Goal: Task Accomplishment & Management: Manage account settings

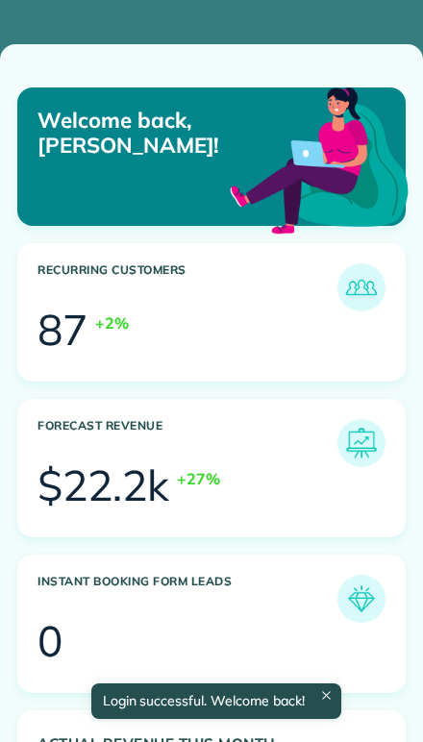
scroll to position [162, 367]
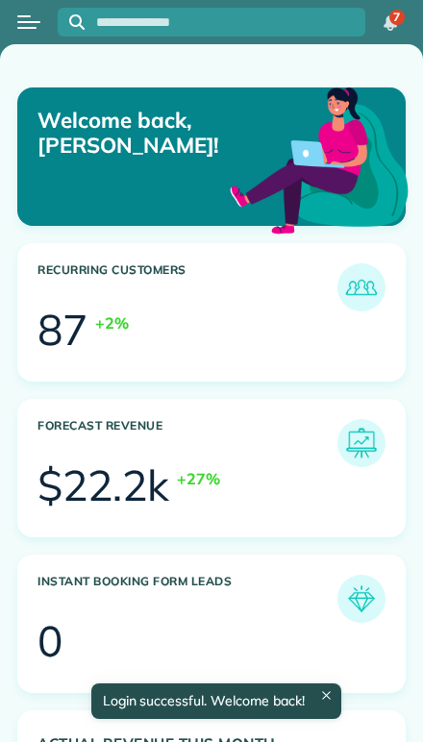
click at [32, 26] on button "Open menu" at bounding box center [28, 22] width 23 height 21
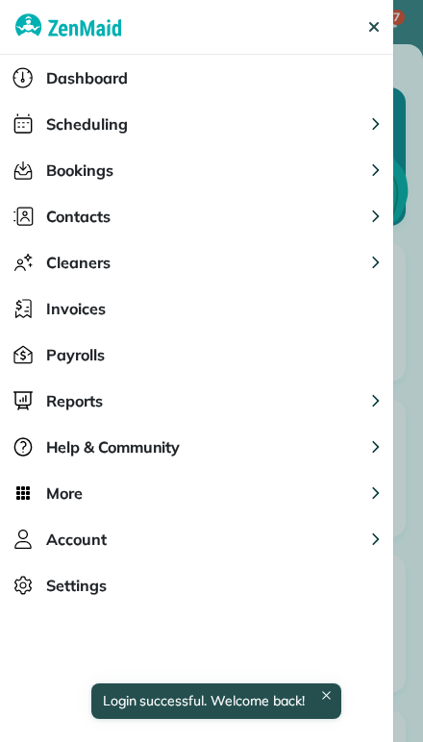
click at [52, 78] on span "Dashboard" at bounding box center [87, 77] width 82 height 23
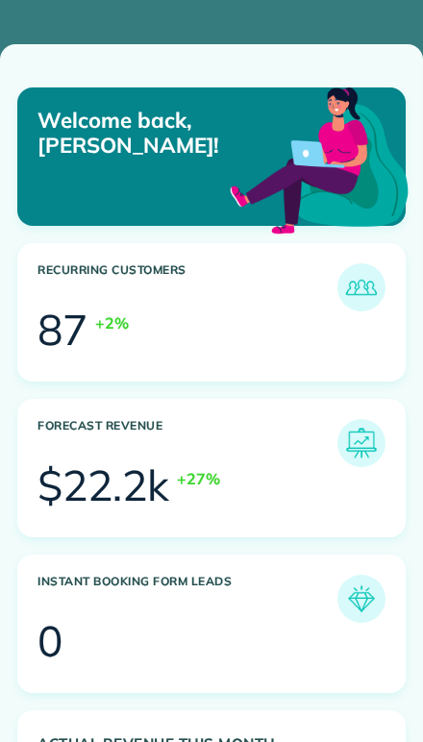
scroll to position [162, 367]
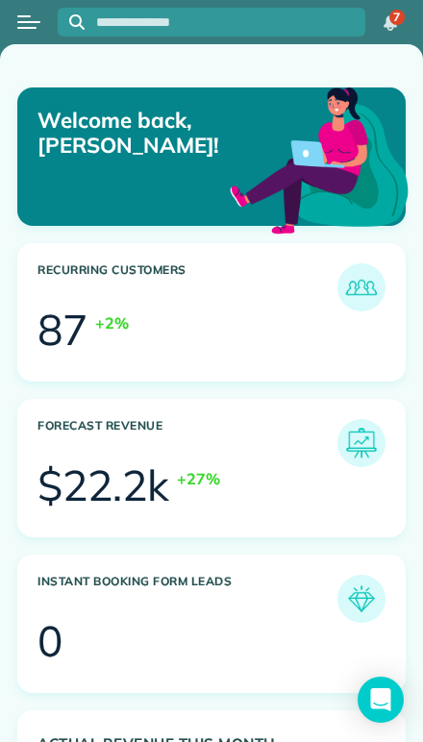
click at [18, 22] on div "Open menu" at bounding box center [28, 22] width 23 height 2
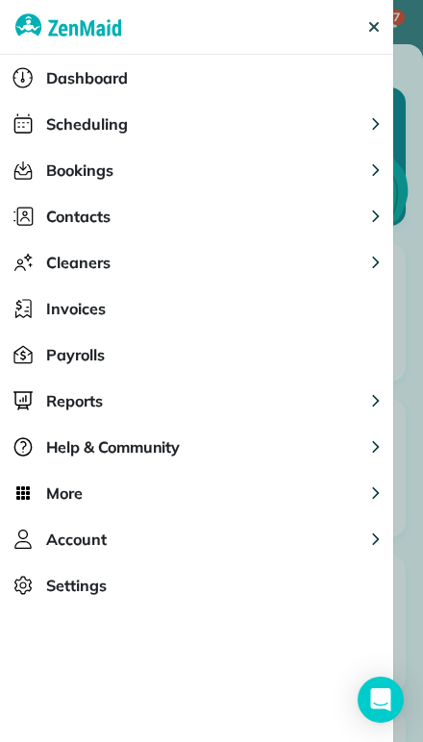
click at [48, 131] on span "Scheduling" at bounding box center [87, 123] width 82 height 23
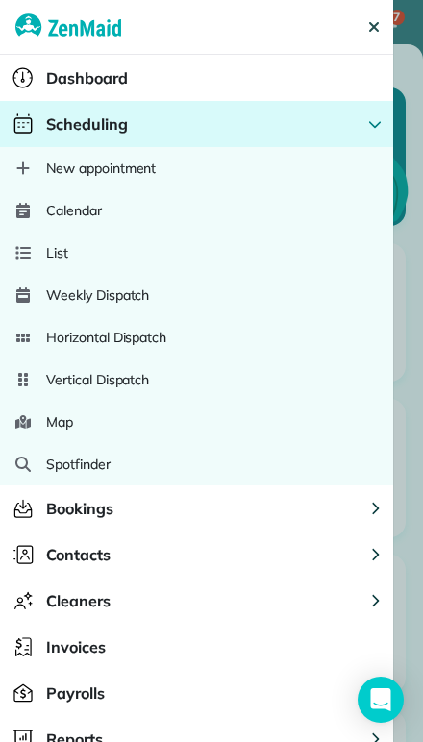
click at [63, 125] on span "Scheduling" at bounding box center [87, 123] width 82 height 23
click at [49, 211] on span "Calendar" at bounding box center [74, 210] width 56 height 19
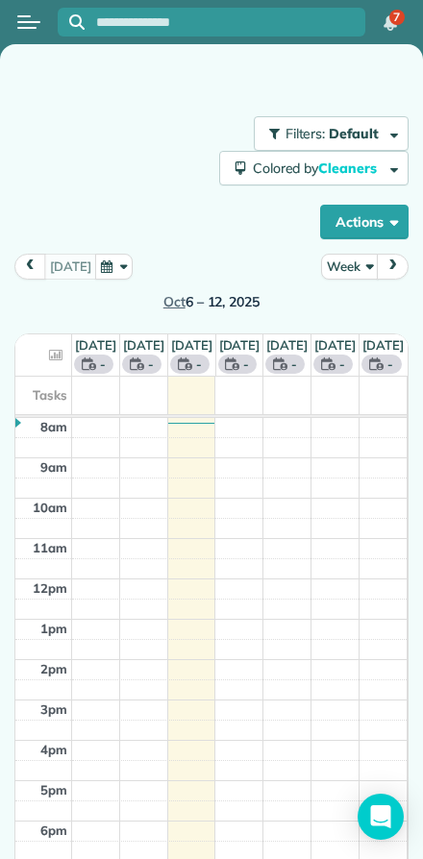
click at [351, 268] on button "Week" at bounding box center [350, 267] width 58 height 26
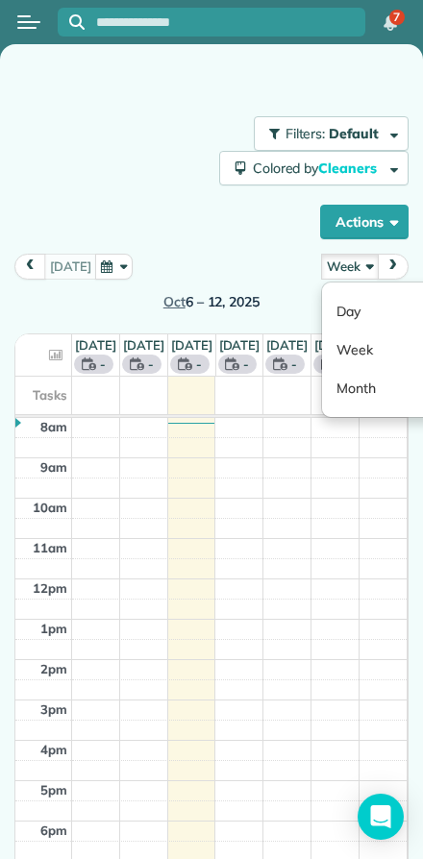
click at [348, 313] on link "Day" at bounding box center [398, 311] width 152 height 38
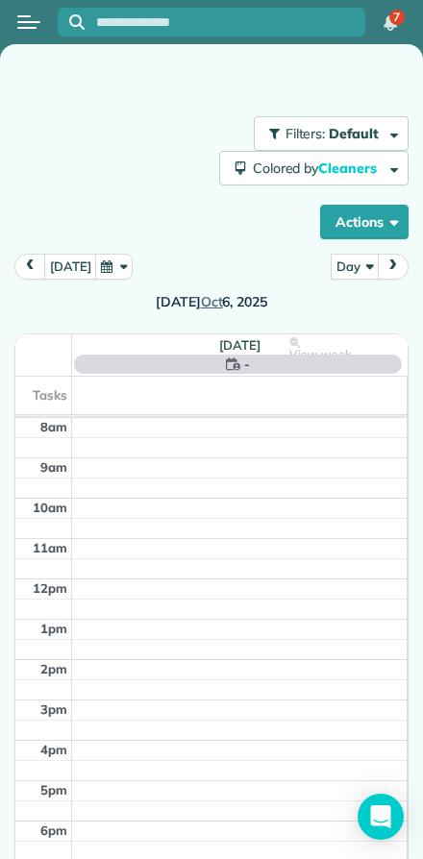
click at [58, 267] on button "today" at bounding box center [70, 267] width 53 height 26
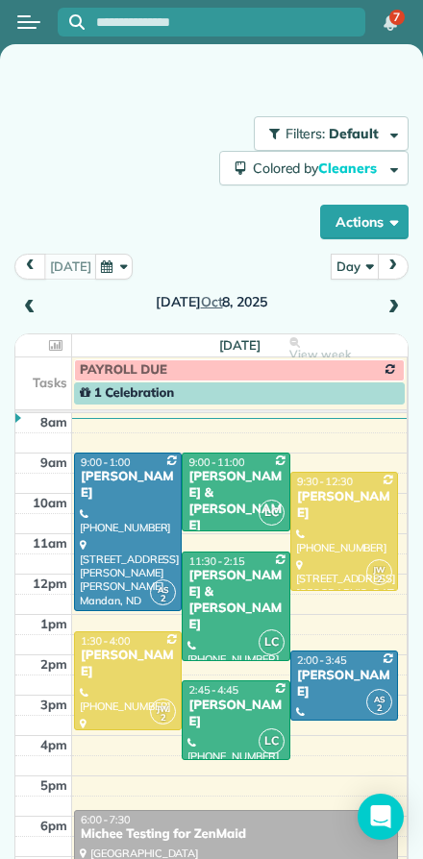
click at [391, 306] on span at bounding box center [393, 308] width 21 height 17
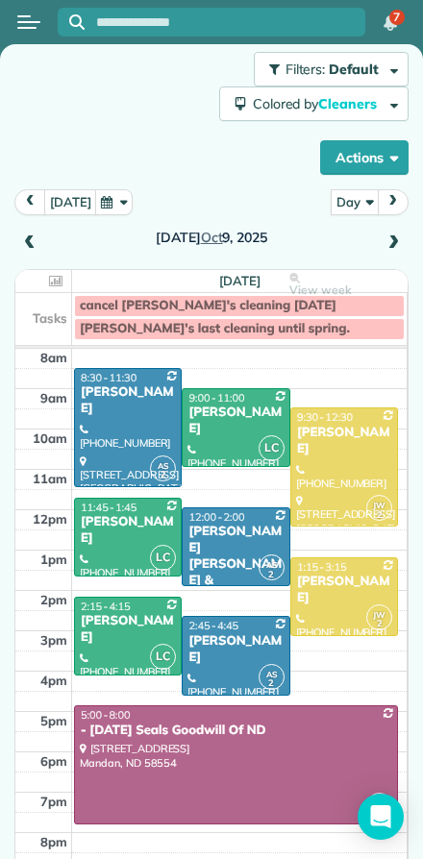
scroll to position [63, 0]
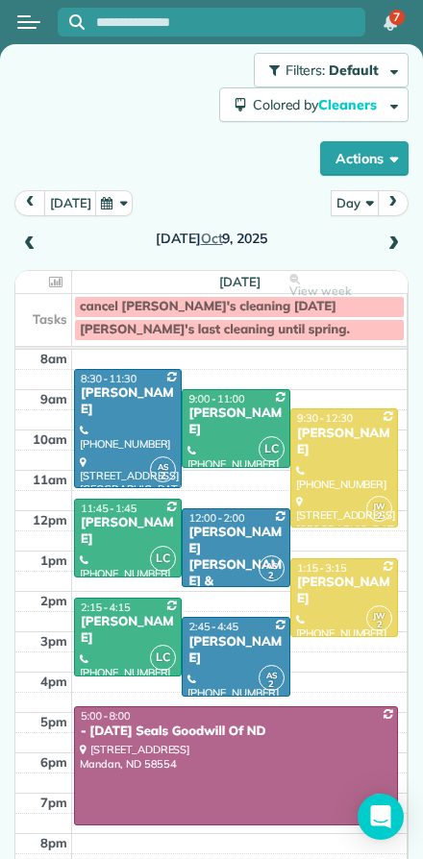
click at [396, 242] on span at bounding box center [393, 244] width 21 height 17
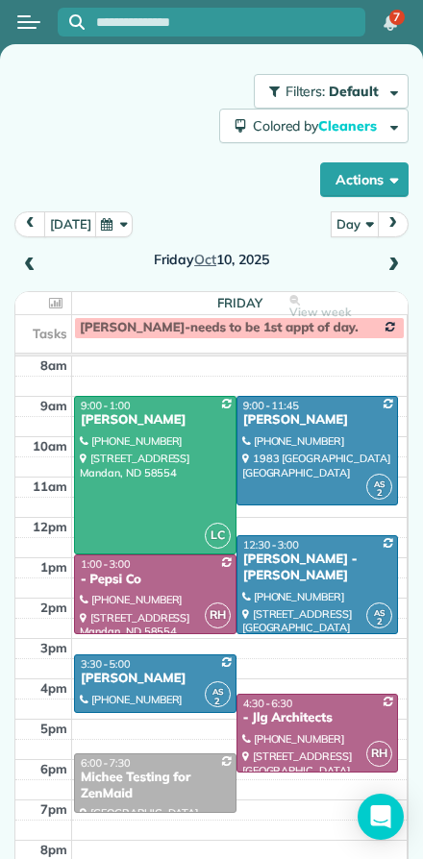
click at [402, 260] on span at bounding box center [393, 266] width 21 height 17
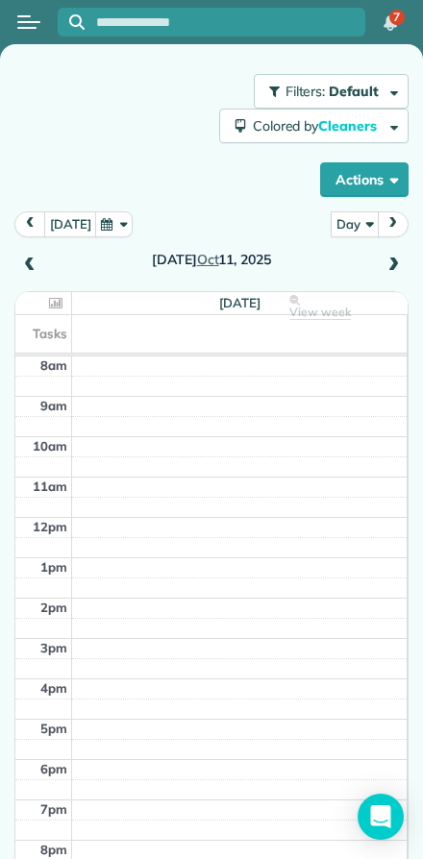
click at [402, 264] on span at bounding box center [393, 266] width 21 height 17
click at [396, 265] on span at bounding box center [393, 266] width 21 height 17
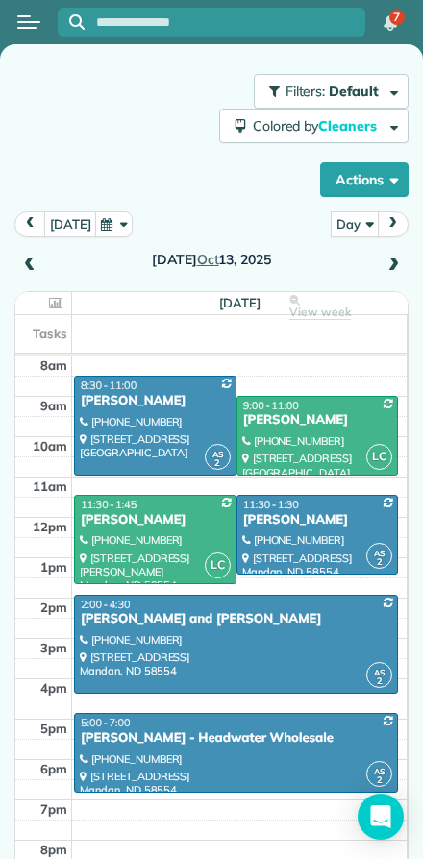
click at [390, 264] on span at bounding box center [393, 266] width 21 height 17
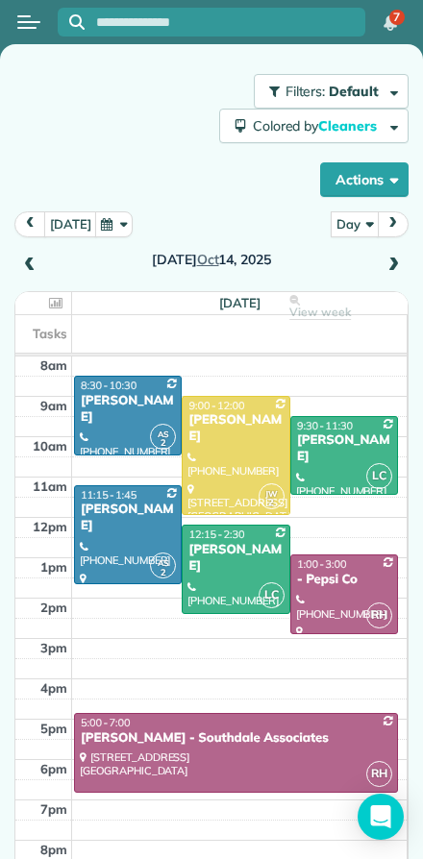
click at [386, 263] on span at bounding box center [393, 266] width 21 height 17
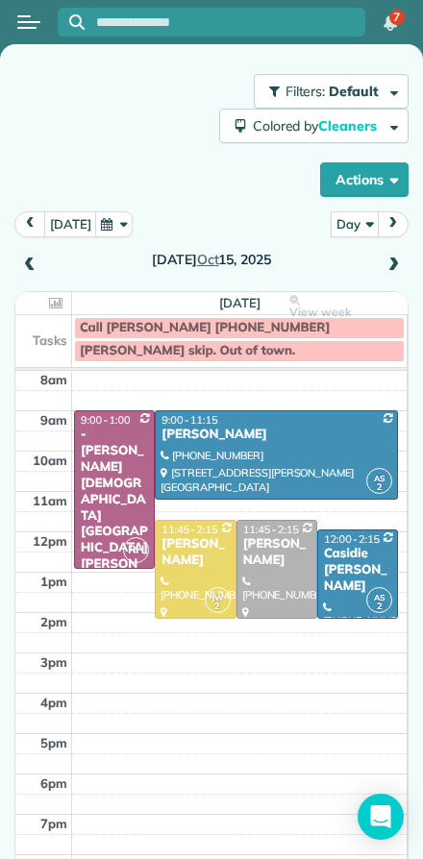
click at [395, 262] on span at bounding box center [393, 266] width 21 height 17
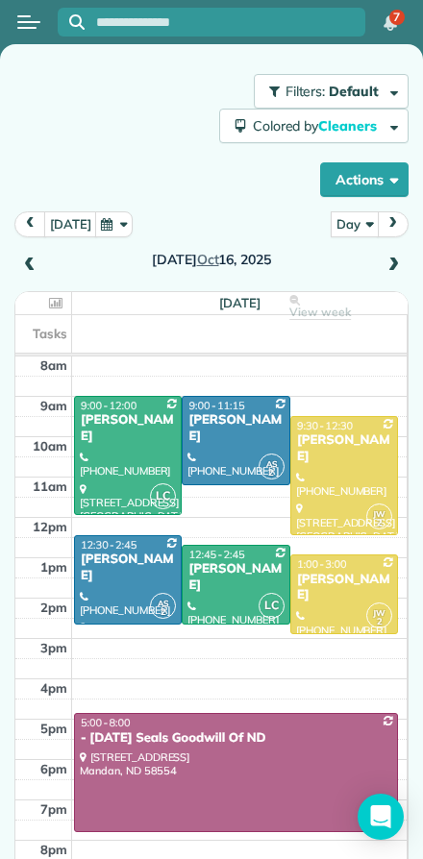
click at [406, 249] on div "Thursday Oct 16, 2025" at bounding box center [211, 244] width 394 height 67
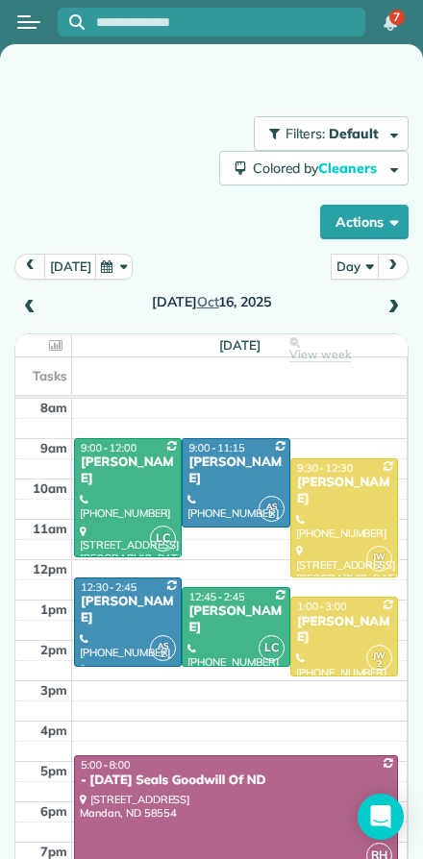
scroll to position [0, 0]
click at [118, 15] on input "text" at bounding box center [230, 22] width 269 height 14
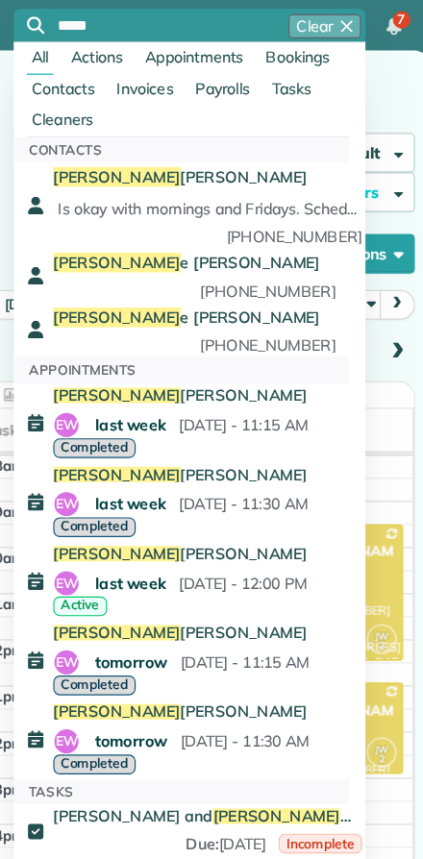
type input "*****"
click at [125, 359] on span "last week" at bounding box center [160, 371] width 70 height 25
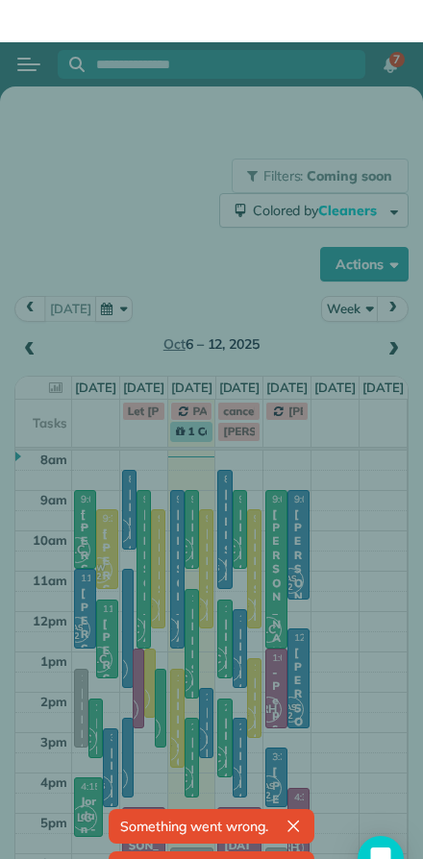
click at [288, 736] on div at bounding box center [211, 429] width 423 height 859
click at [287, 736] on div at bounding box center [211, 429] width 423 height 859
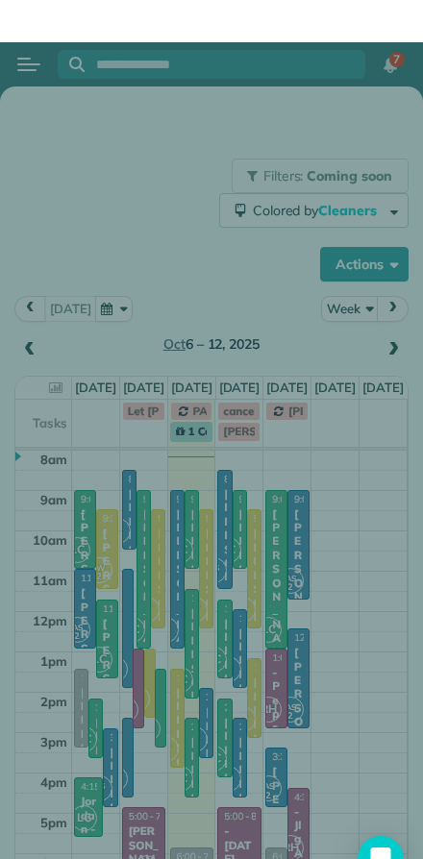
click at [101, 306] on div at bounding box center [211, 429] width 423 height 859
click at [48, 246] on div at bounding box center [211, 429] width 423 height 859
click at [28, 353] on div at bounding box center [211, 429] width 423 height 859
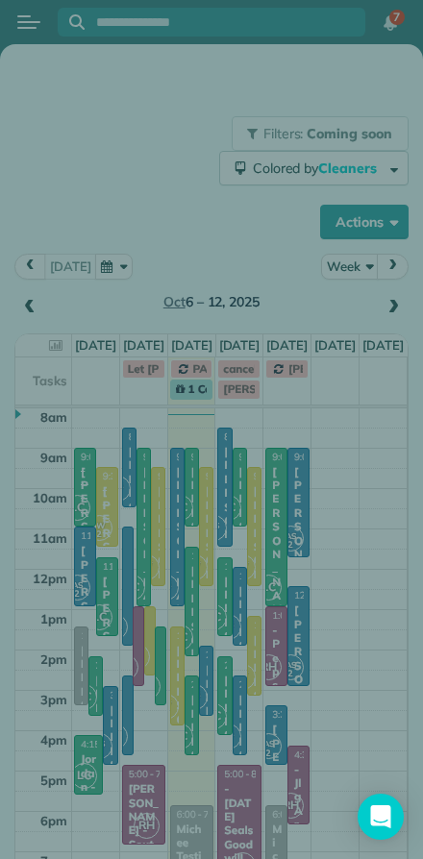
click at [66, 196] on div at bounding box center [211, 429] width 423 height 859
click at [34, 27] on div at bounding box center [211, 429] width 423 height 859
click at [346, 260] on div at bounding box center [211, 429] width 423 height 859
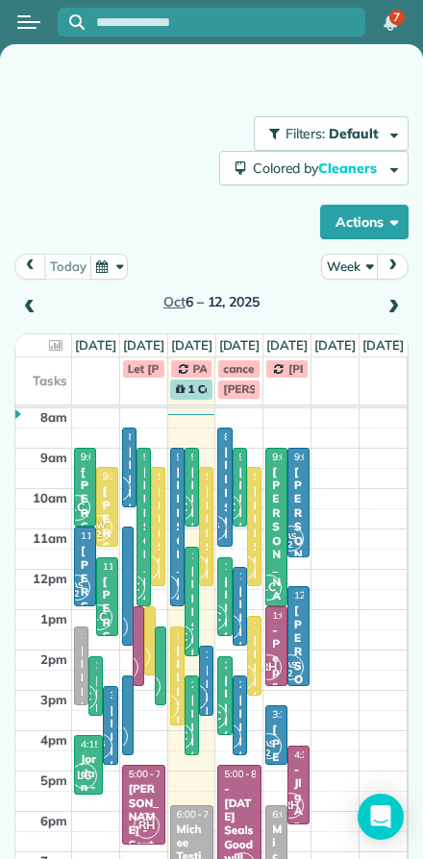
click at [28, 269] on span "prev" at bounding box center [30, 266] width 15 height 12
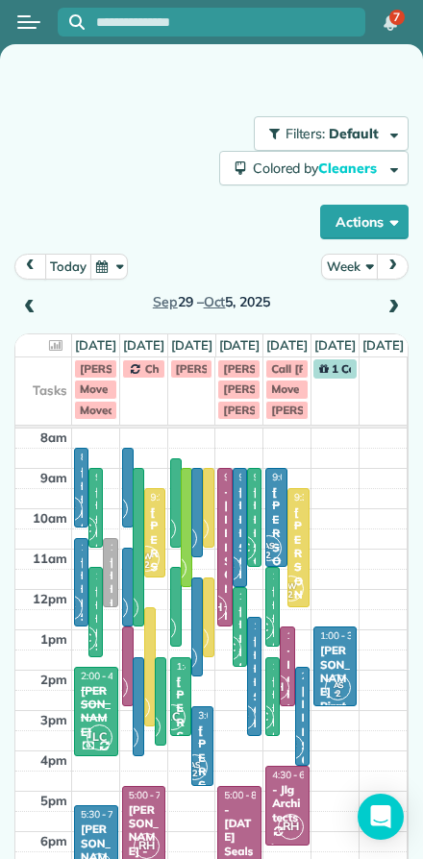
click at [344, 265] on button "Week" at bounding box center [350, 267] width 58 height 26
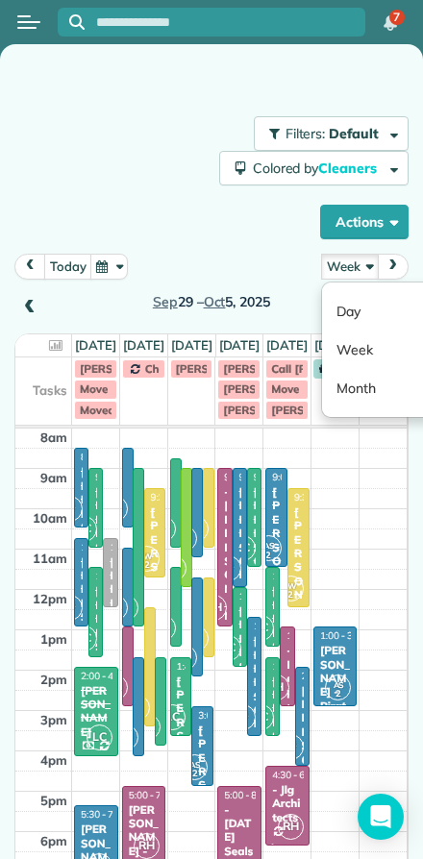
click at [336, 308] on link "Day" at bounding box center [398, 311] width 152 height 38
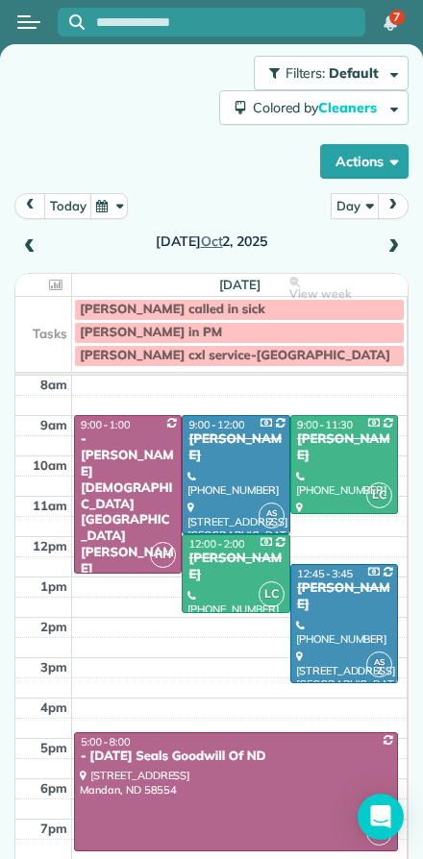
scroll to position [60, 0]
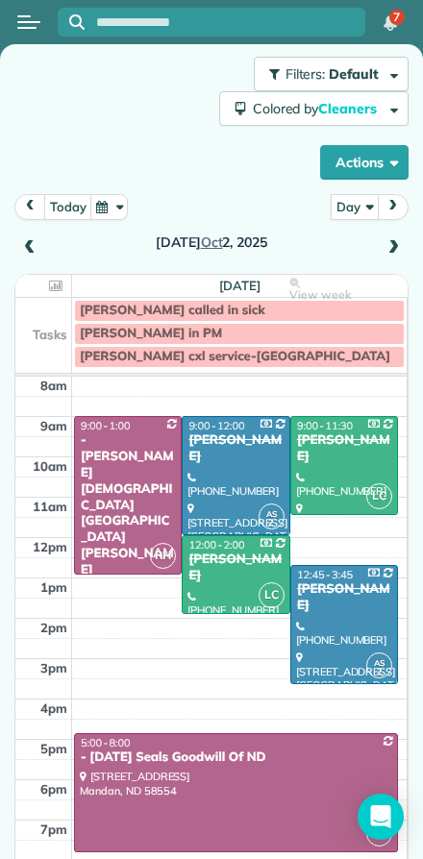
click at [34, 246] on span at bounding box center [29, 248] width 21 height 17
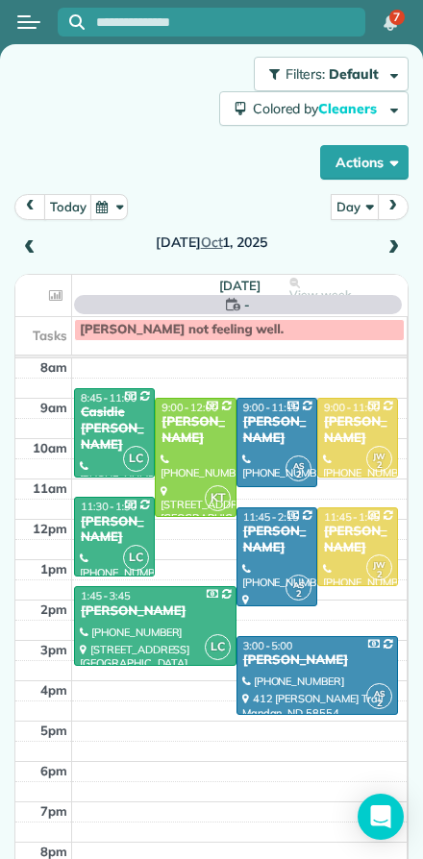
scroll to position [42, 0]
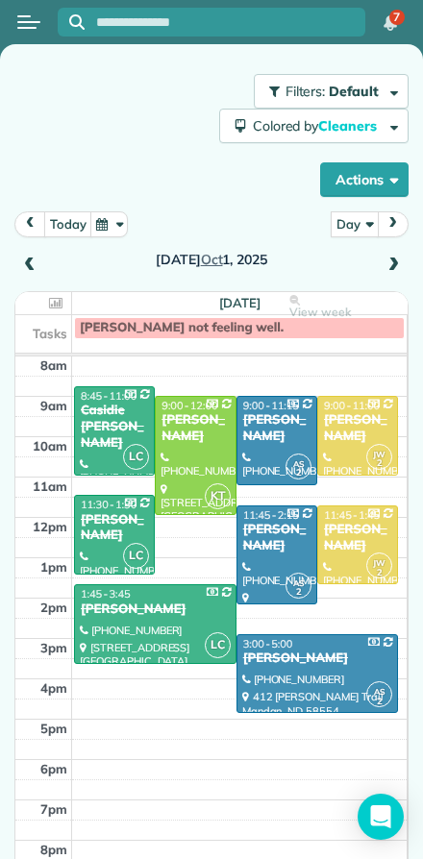
click at [391, 261] on span at bounding box center [393, 266] width 21 height 17
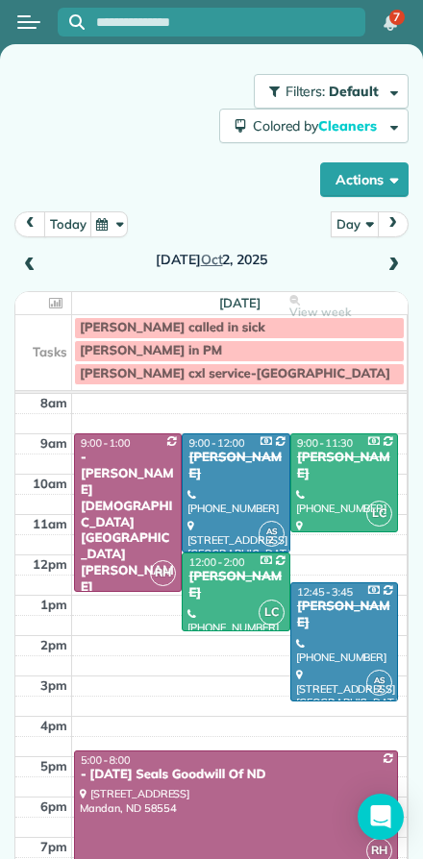
click at [108, 18] on input "text" at bounding box center [230, 22] width 269 height 14
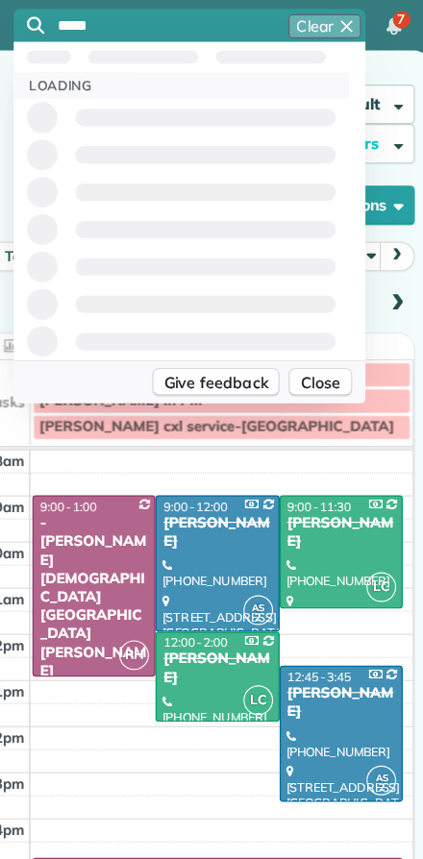
type input "*****"
click at [94, 214] on div "Suggestions" at bounding box center [204, 201] width 293 height 33
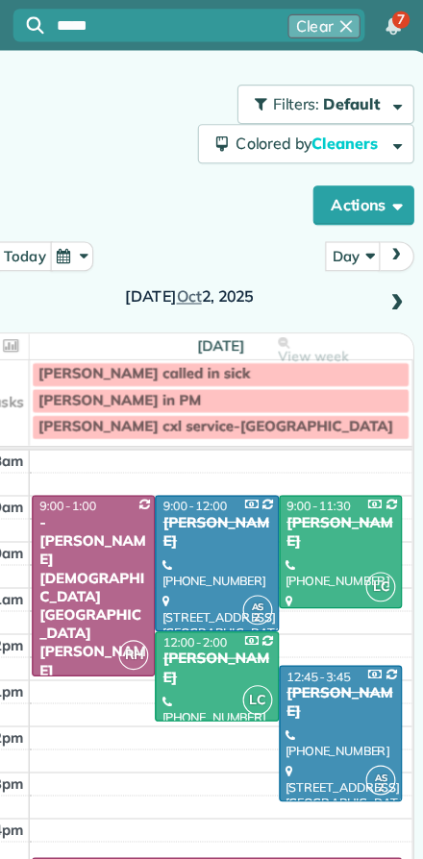
click at [115, 29] on input "*****" at bounding box center [230, 22] width 269 height 14
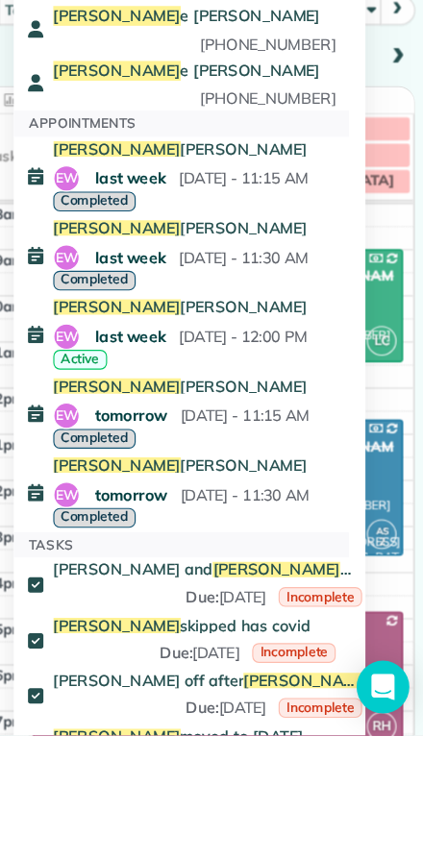
click at [125, 567] on span "tomorrow" at bounding box center [160, 579] width 71 height 25
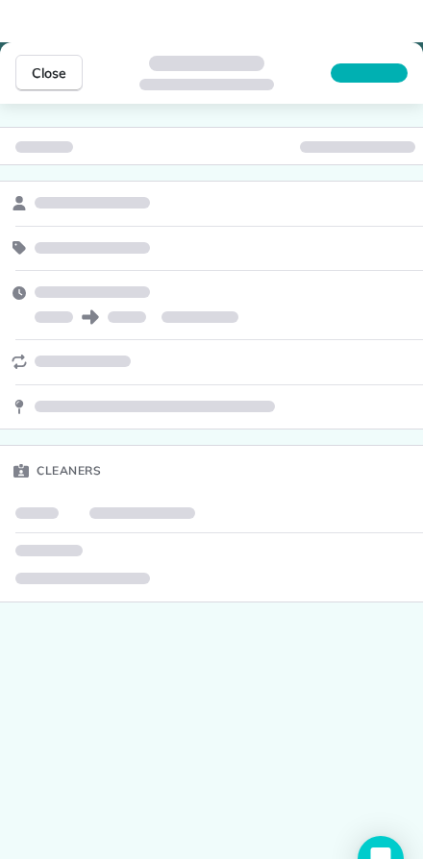
click at [48, 40] on span "Close" at bounding box center [49, 30] width 35 height 19
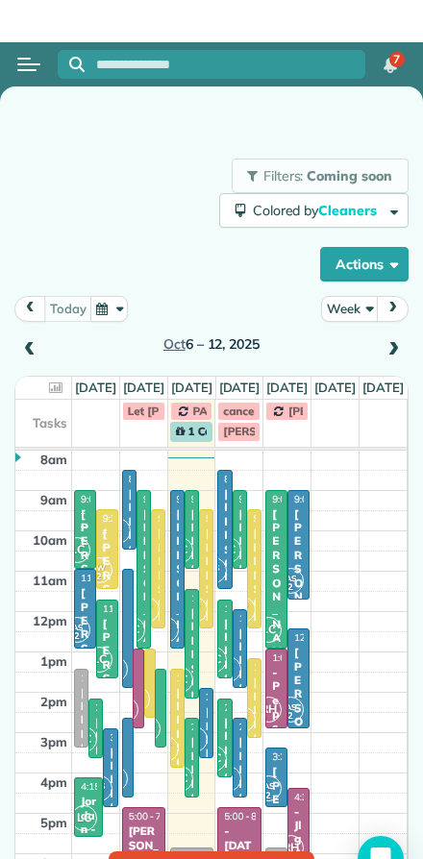
click at [350, 280] on button "Week" at bounding box center [350, 267] width 58 height 26
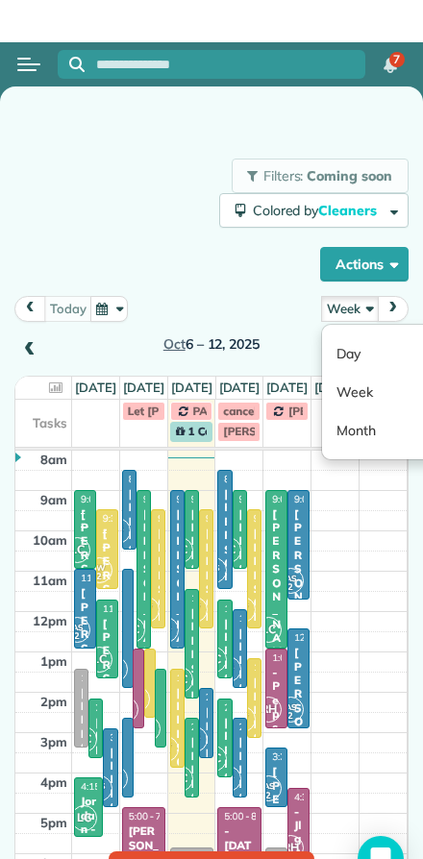
click at [342, 331] on link "Day" at bounding box center [398, 311] width 152 height 38
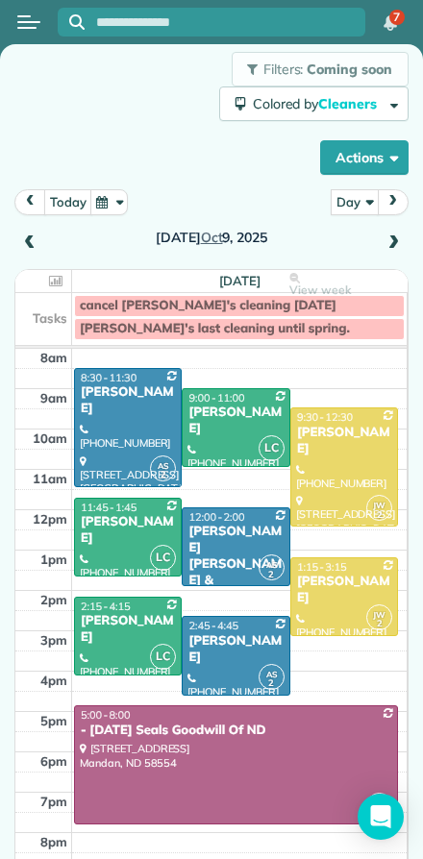
scroll to position [63, 0]
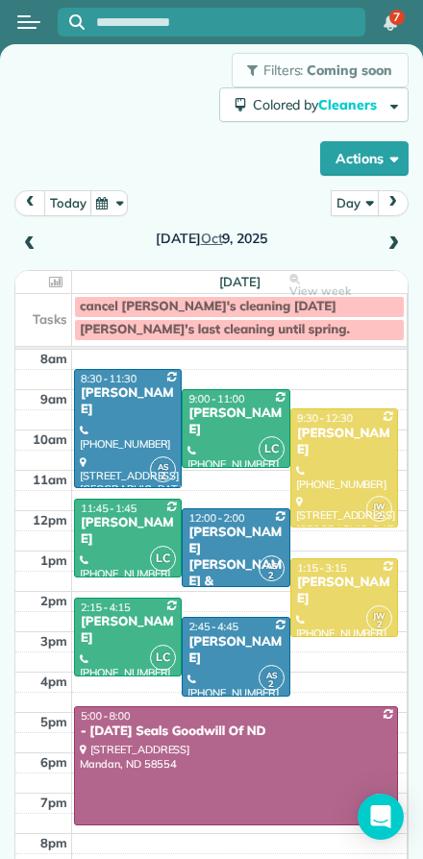
click at [125, 22] on input "text" at bounding box center [230, 22] width 269 height 14
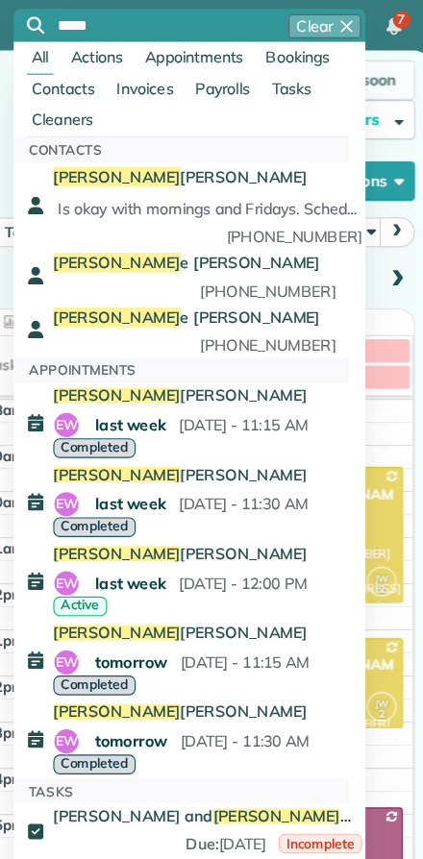
type input "*****"
click at [173, 47] on span "Appointments" at bounding box center [216, 49] width 87 height 17
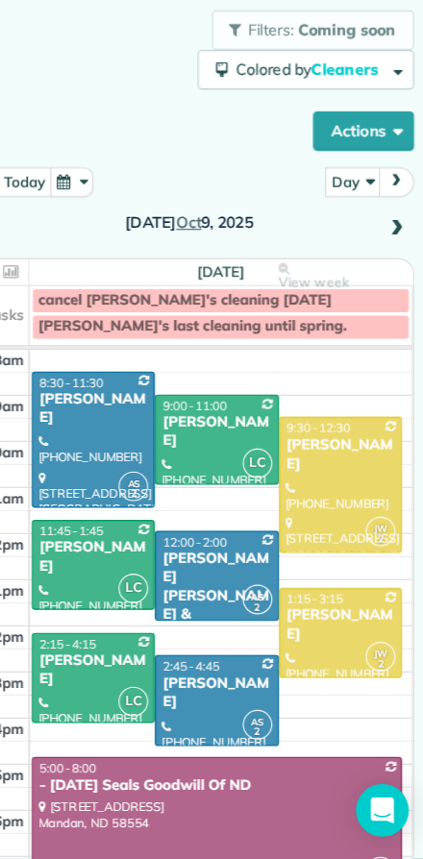
scroll to position [0, 0]
click at [383, 300] on span at bounding box center [393, 308] width 21 height 17
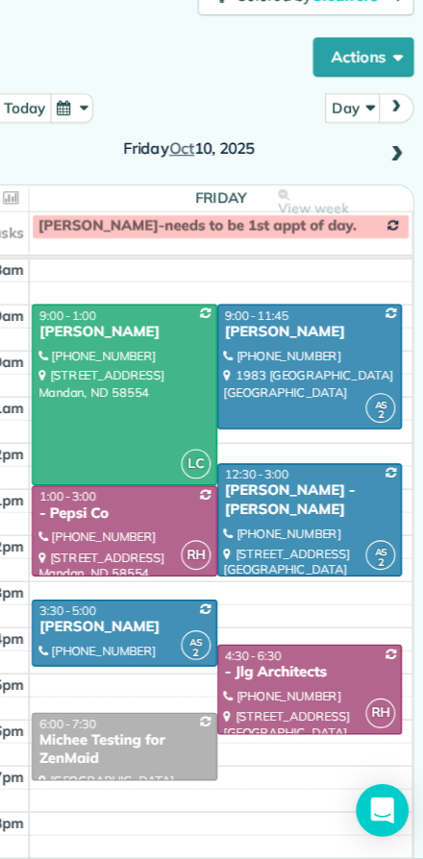
scroll to position [63, 0]
